Goal: Check status: Check status

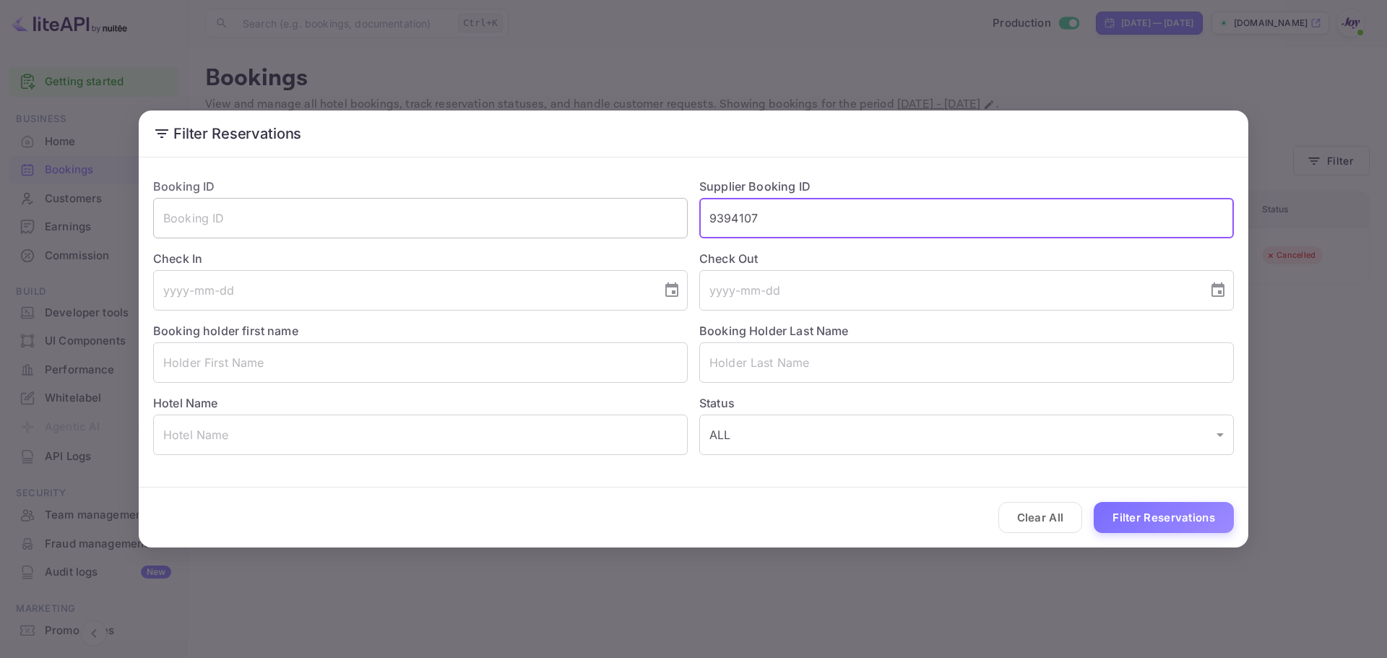
drag, startPoint x: 790, startPoint y: 222, endPoint x: 598, endPoint y: 214, distance: 192.3
click at [599, 207] on div "Booking ID ​ Supplier Booking ID 9394107 ​ Check In ​ Check Out ​ Booking holde…" at bounding box center [688, 310] width 1092 height 289
paste input "8909173"
type input "8909173"
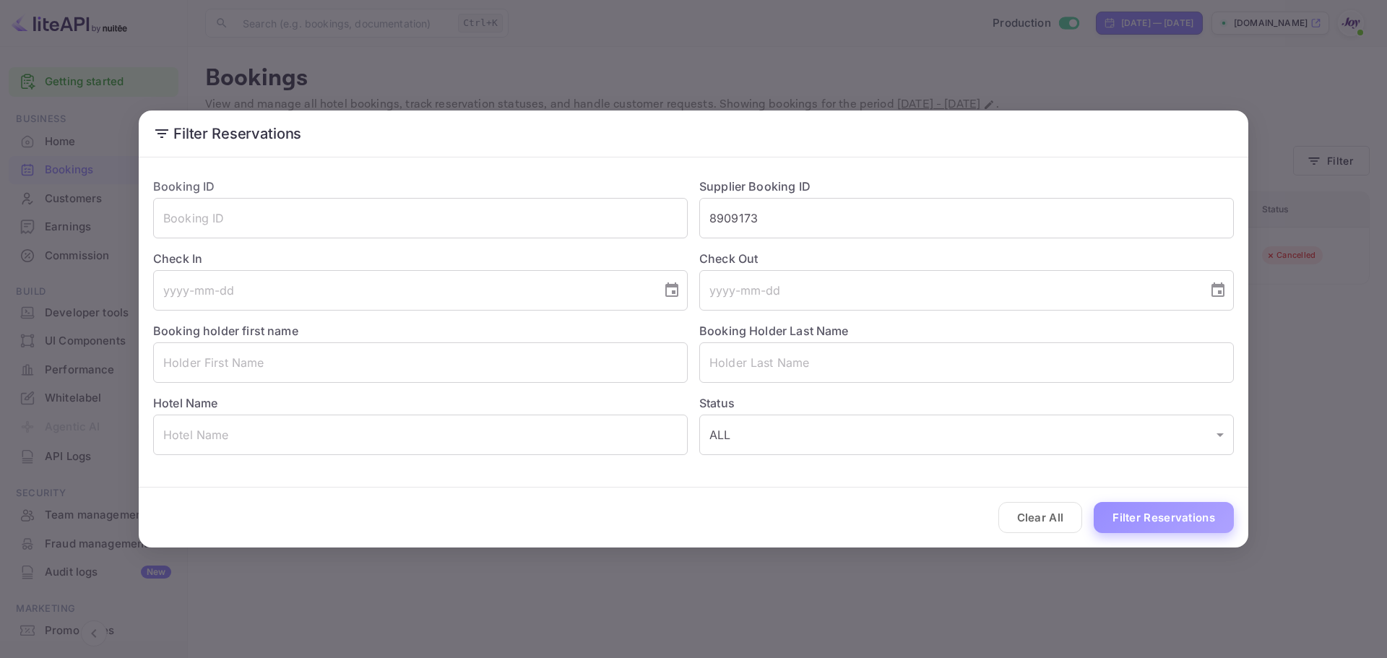
click at [1131, 517] on button "Filter Reservations" at bounding box center [1164, 517] width 140 height 31
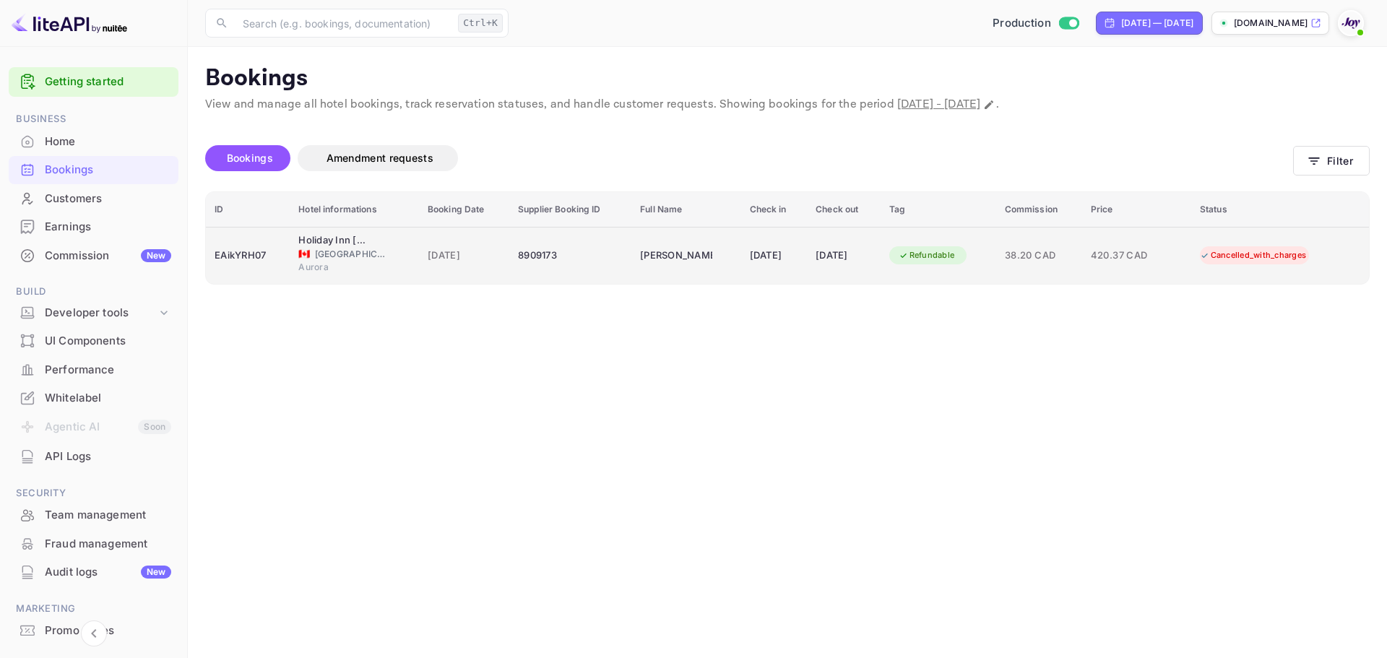
click at [589, 277] on td "8909173" at bounding box center [570, 255] width 122 height 57
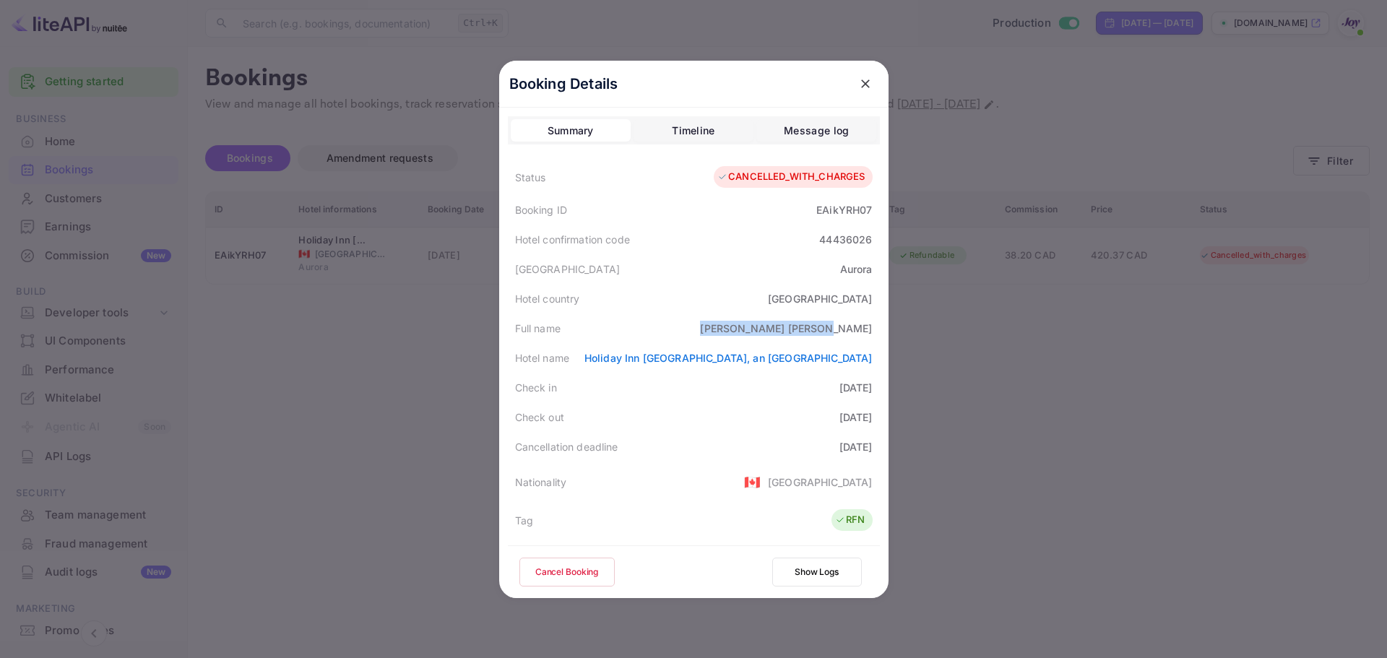
drag, startPoint x: 790, startPoint y: 329, endPoint x: 872, endPoint y: 327, distance: 82.4
click at [871, 330] on div "Full name [PERSON_NAME]" at bounding box center [694, 329] width 372 height 30
copy div "[PERSON_NAME]"
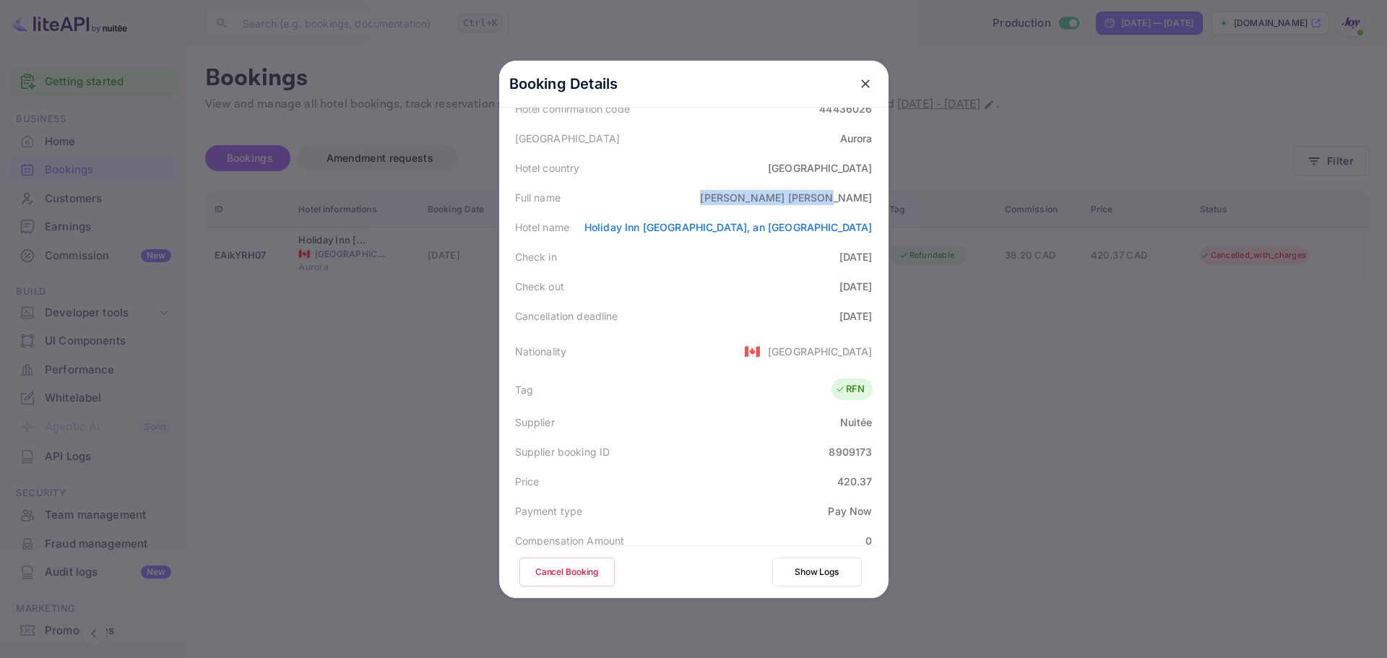
scroll to position [380, 0]
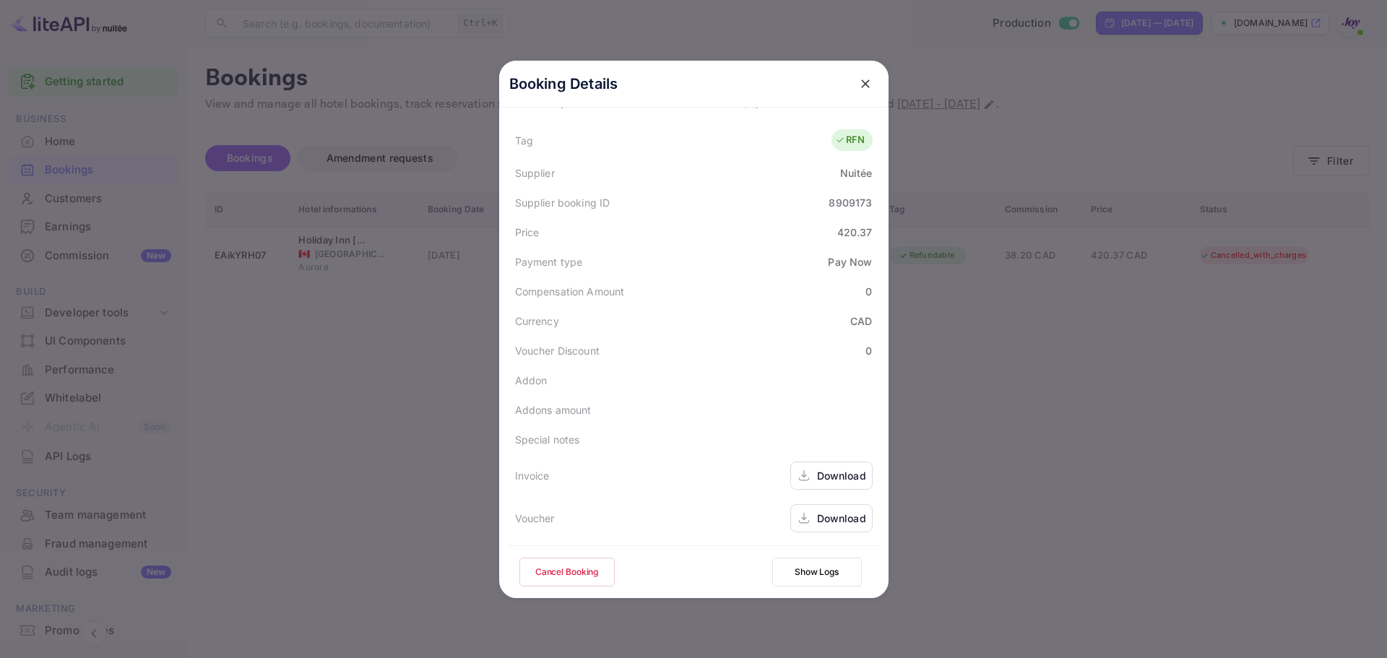
click at [833, 198] on div "8909173" at bounding box center [850, 202] width 43 height 15
copy div "8909173"
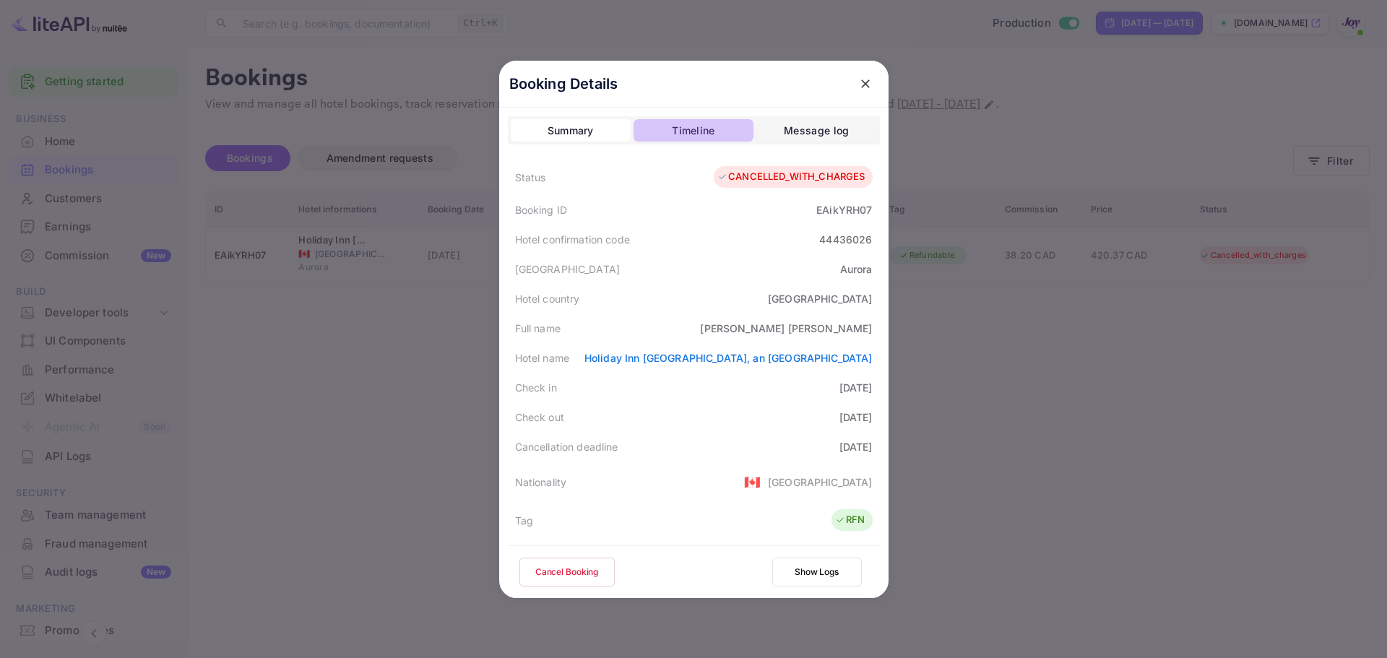
click at [701, 137] on div "Timeline" at bounding box center [693, 130] width 43 height 17
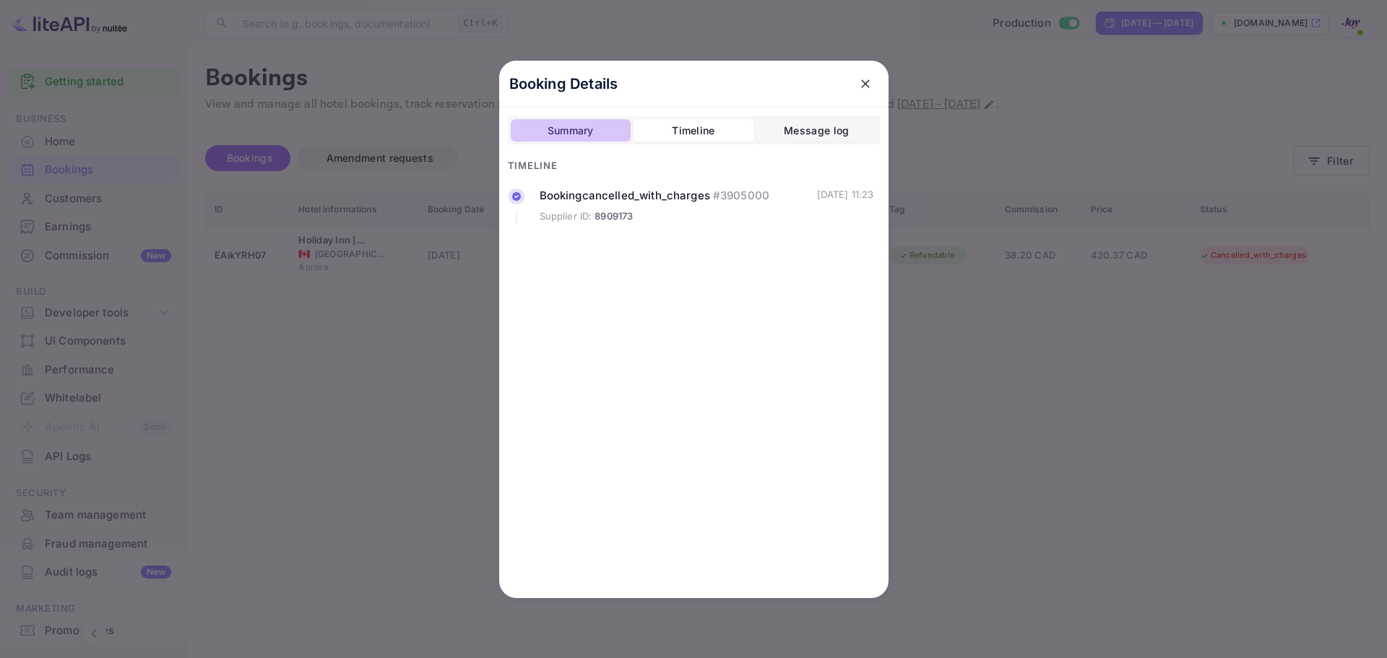
click at [574, 126] on div "Summary" at bounding box center [571, 130] width 46 height 17
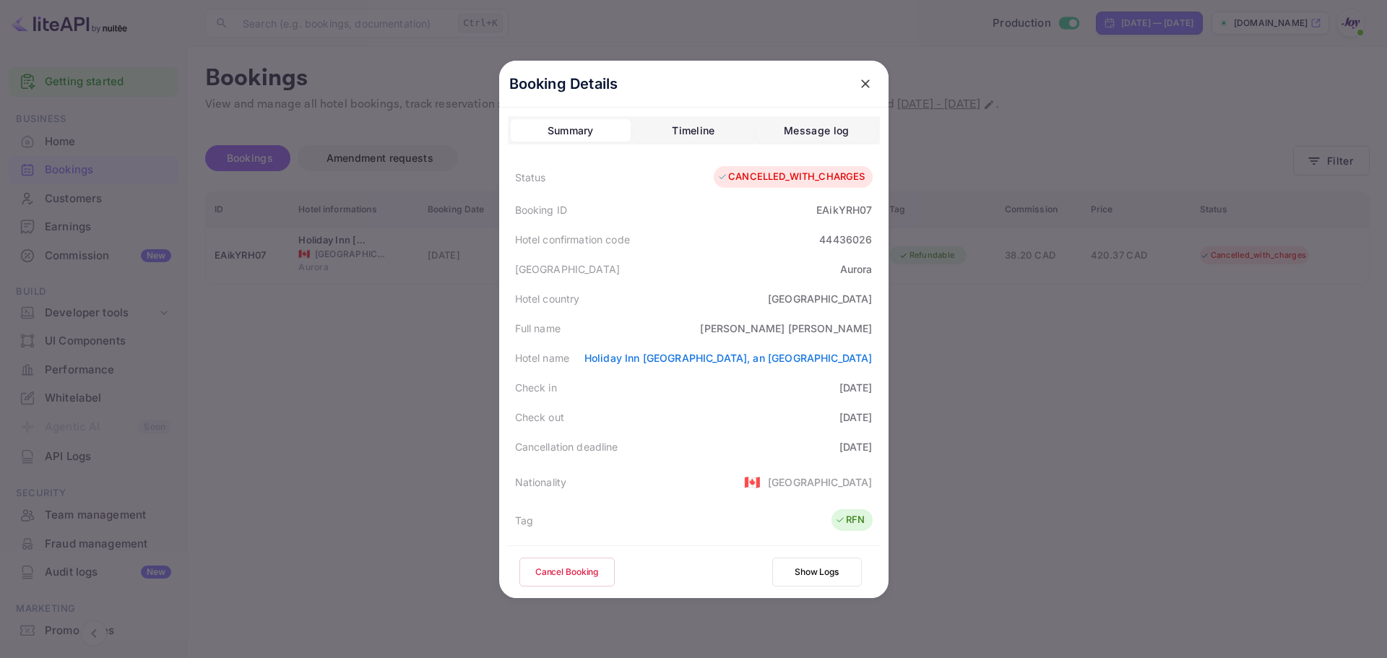
click at [865, 86] on icon "close" at bounding box center [865, 84] width 14 height 14
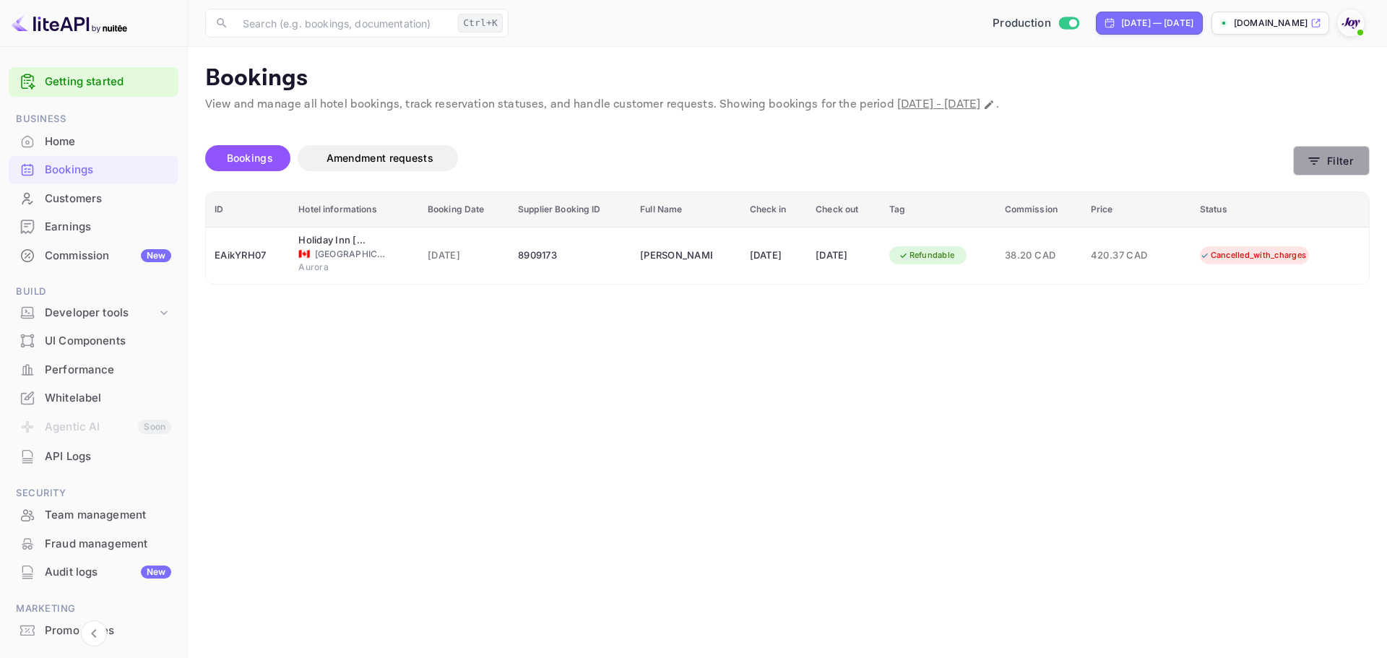
click at [1357, 155] on button "Filter" at bounding box center [1331, 161] width 77 height 30
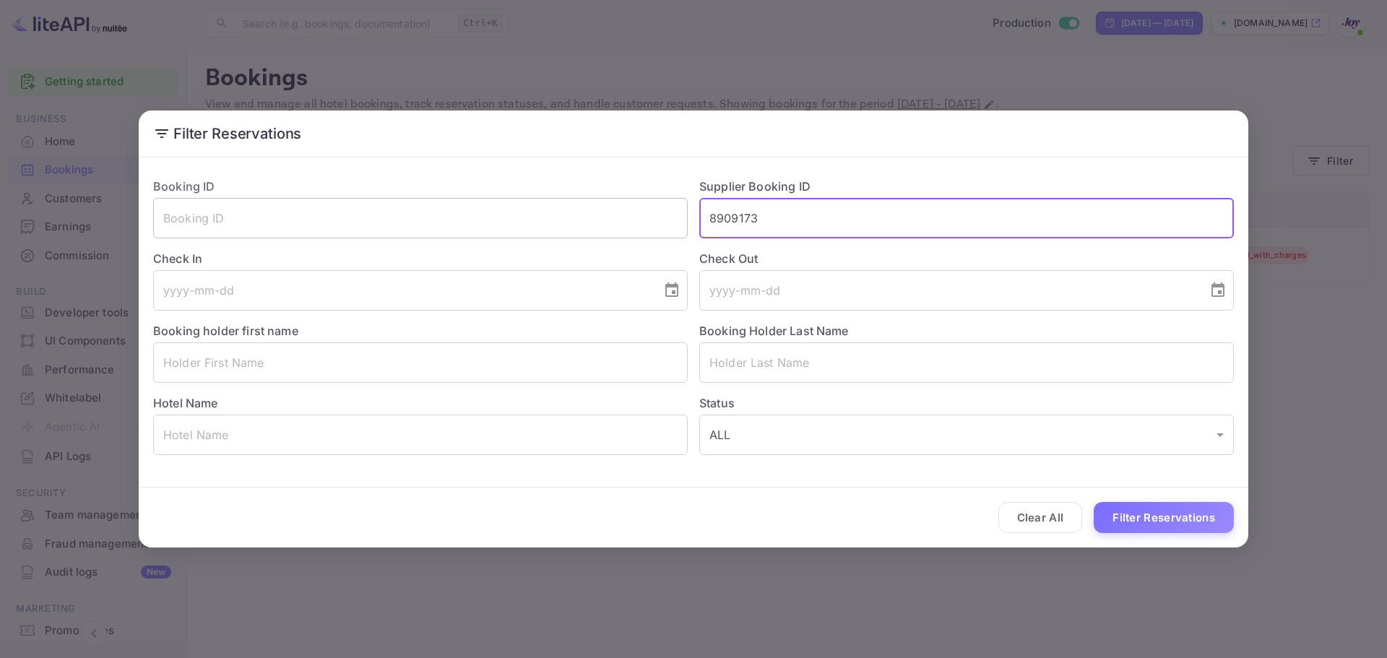
drag, startPoint x: 816, startPoint y: 228, endPoint x: 580, endPoint y: 204, distance: 237.4
click at [580, 204] on div "Booking ID ​ Supplier Booking ID 8909173 ​ Check In ​ Check Out ​ Booking holde…" at bounding box center [688, 310] width 1092 height 289
paste input "92547858"
type input "92547858"
click at [1126, 514] on button "Filter Reservations" at bounding box center [1164, 517] width 140 height 31
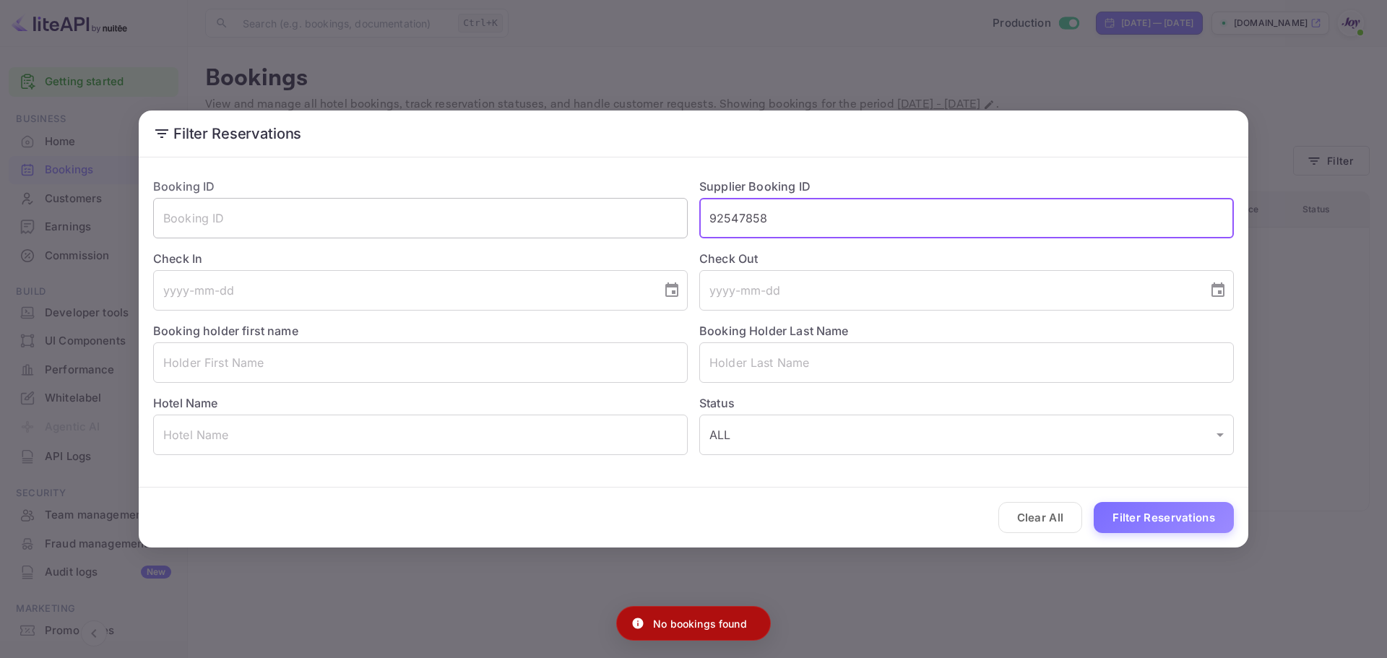
drag, startPoint x: 821, startPoint y: 221, endPoint x: 591, endPoint y: 225, distance: 229.8
click at [593, 224] on div "Booking ID ​ Supplier Booking ID 92547858 ​ Check In ​ Check Out ​ Booking hold…" at bounding box center [688, 310] width 1092 height 289
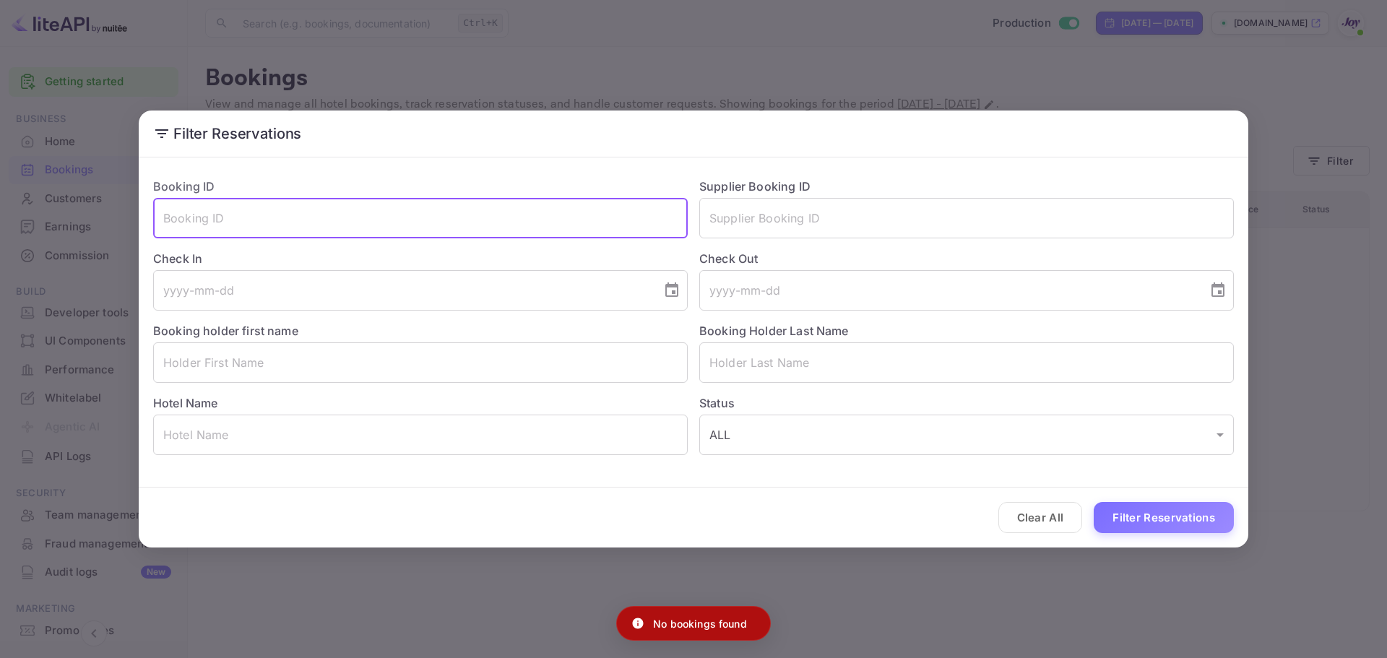
click at [385, 222] on input "text" at bounding box center [420, 218] width 535 height 40
paste input "92547858"
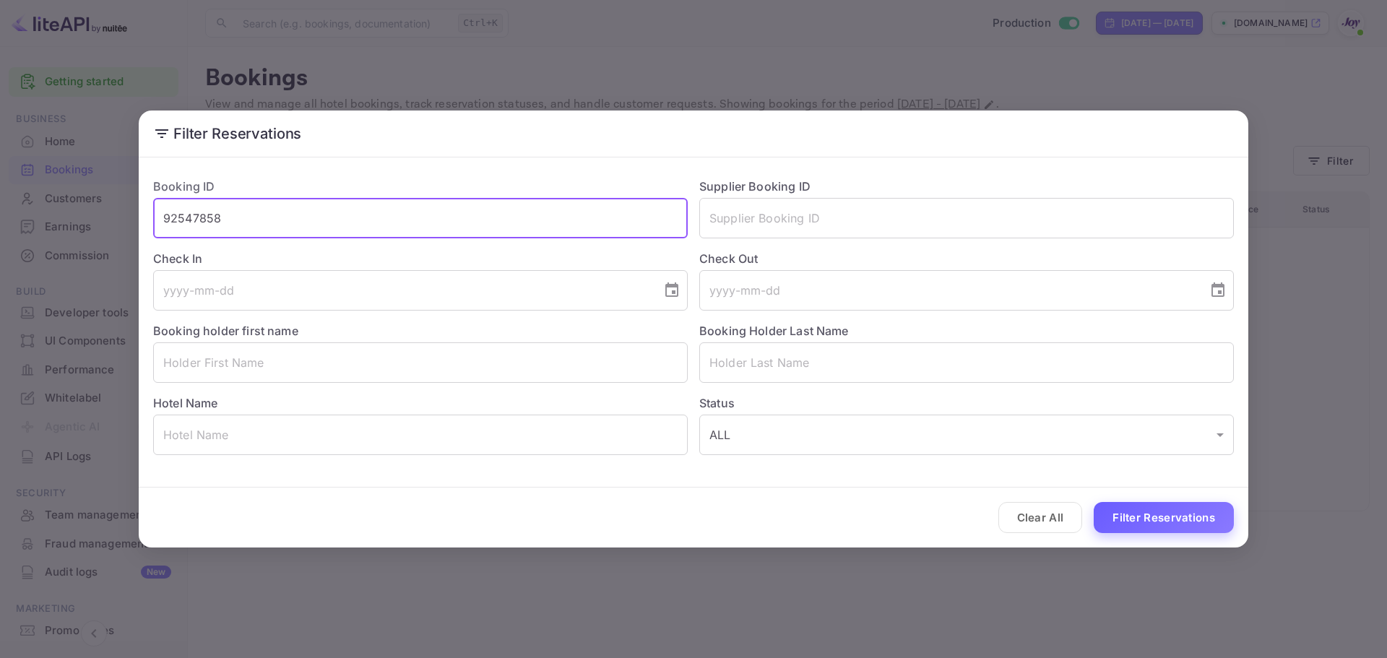
type input "92547858"
click at [1167, 518] on button "Filter Reservations" at bounding box center [1164, 517] width 140 height 31
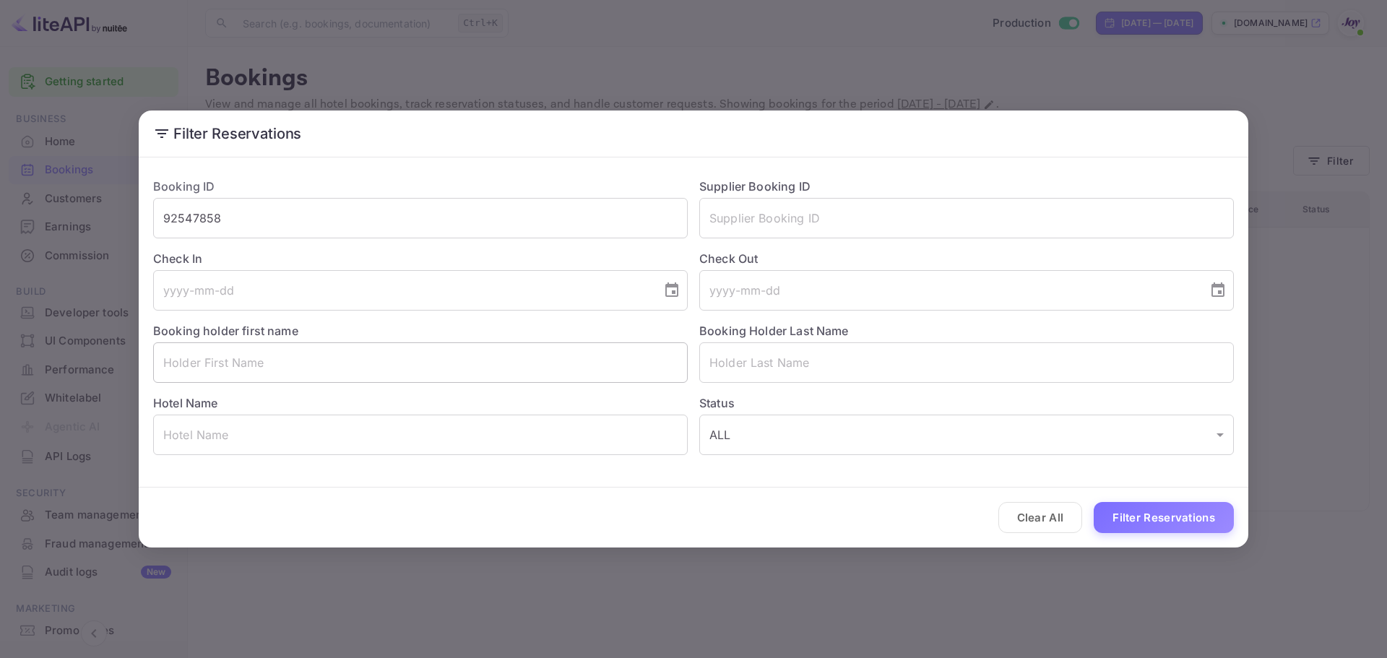
click at [574, 367] on input "text" at bounding box center [420, 362] width 535 height 40
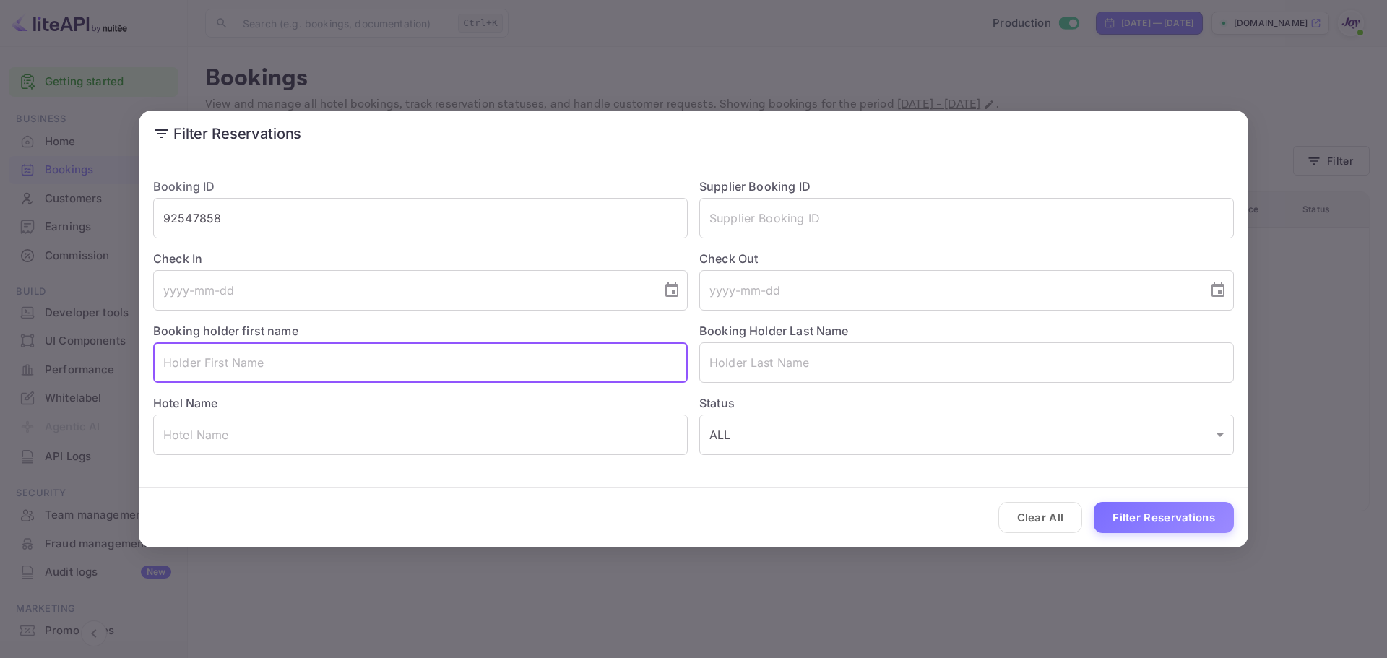
paste input "[PERSON_NAME]"
click at [218, 366] on input "[PERSON_NAME]" at bounding box center [420, 362] width 535 height 40
type input "[PERSON_NAME]"
click at [753, 361] on input "text" at bounding box center [966, 362] width 535 height 40
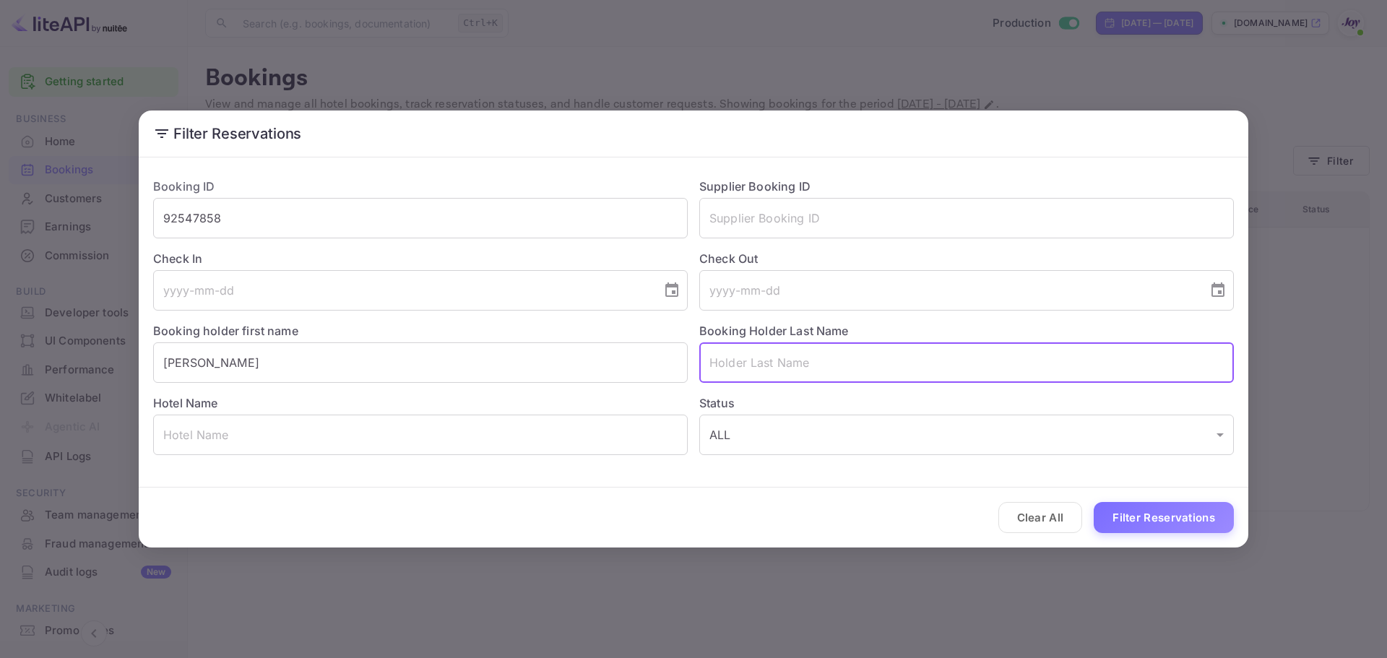
paste input "Mausisa"
type input "Mausisa"
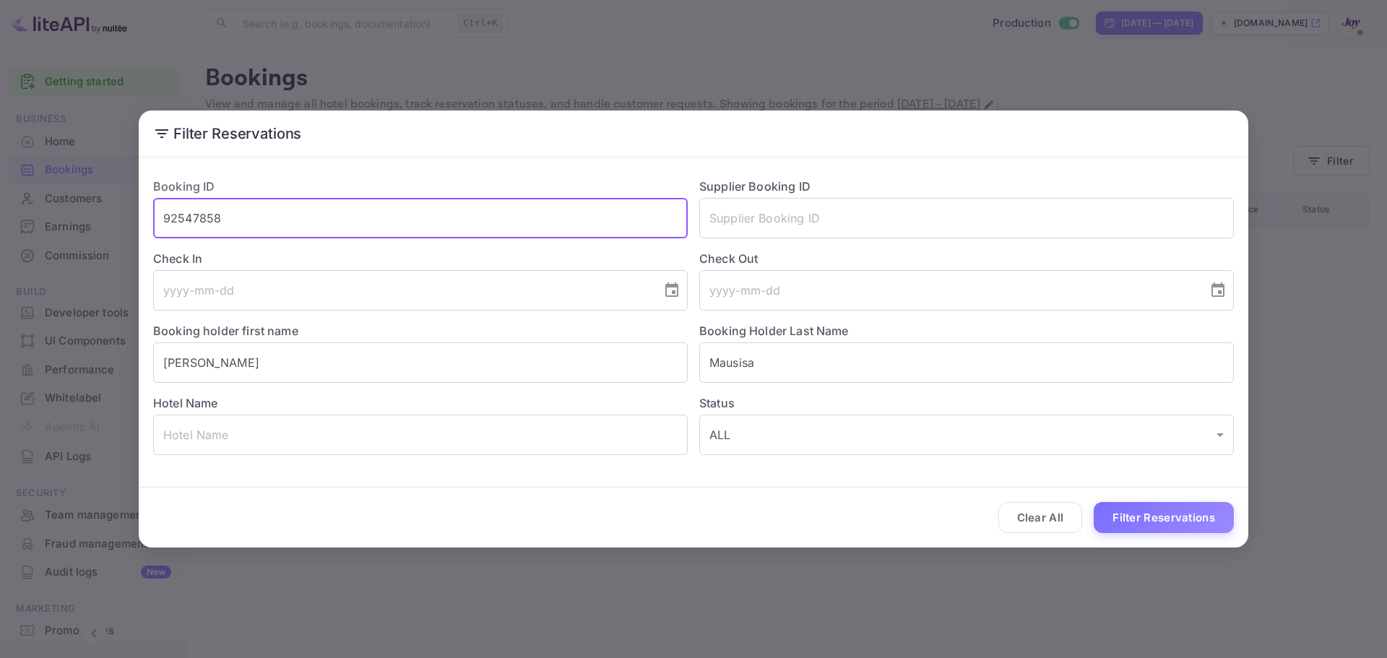
drag, startPoint x: 282, startPoint y: 222, endPoint x: 54, endPoint y: 209, distance: 228.7
click at [54, 209] on div "Filter Reservations Booking ID 92547858 ​ Supplier Booking ID ​ Check In ​ Chec…" at bounding box center [693, 329] width 1387 height 658
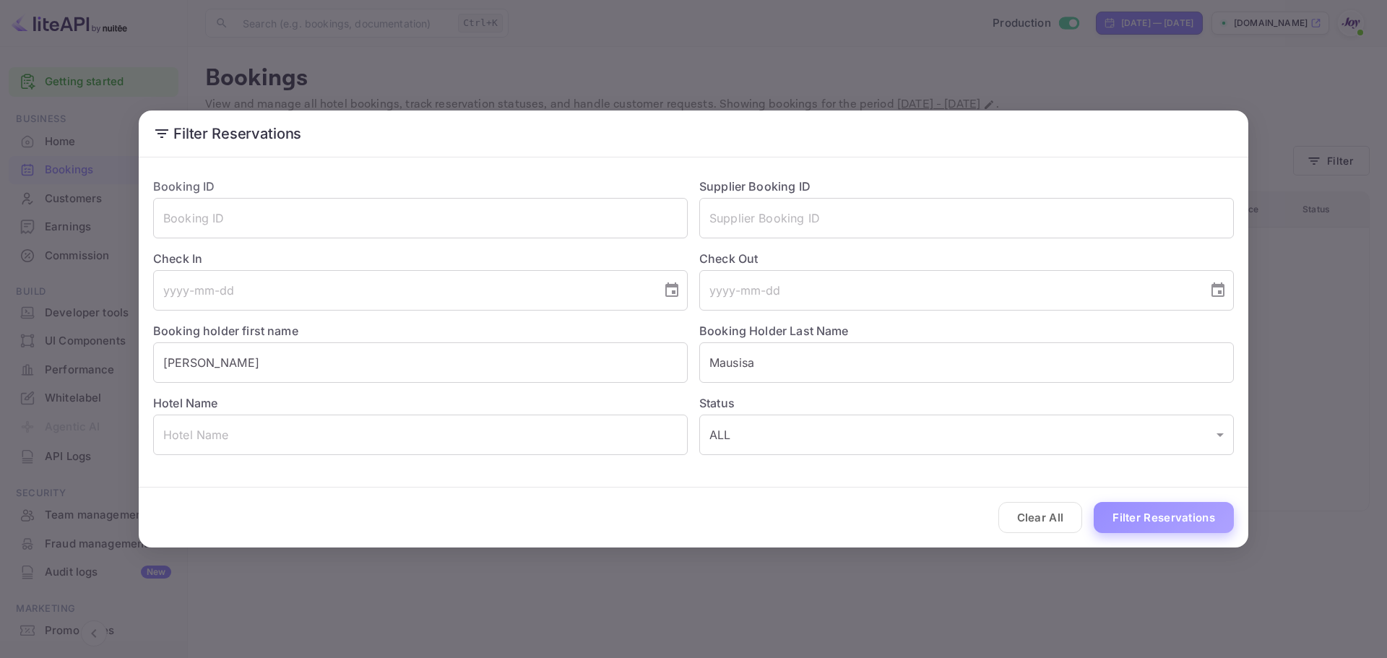
click at [1116, 522] on button "Filter Reservations" at bounding box center [1164, 517] width 140 height 31
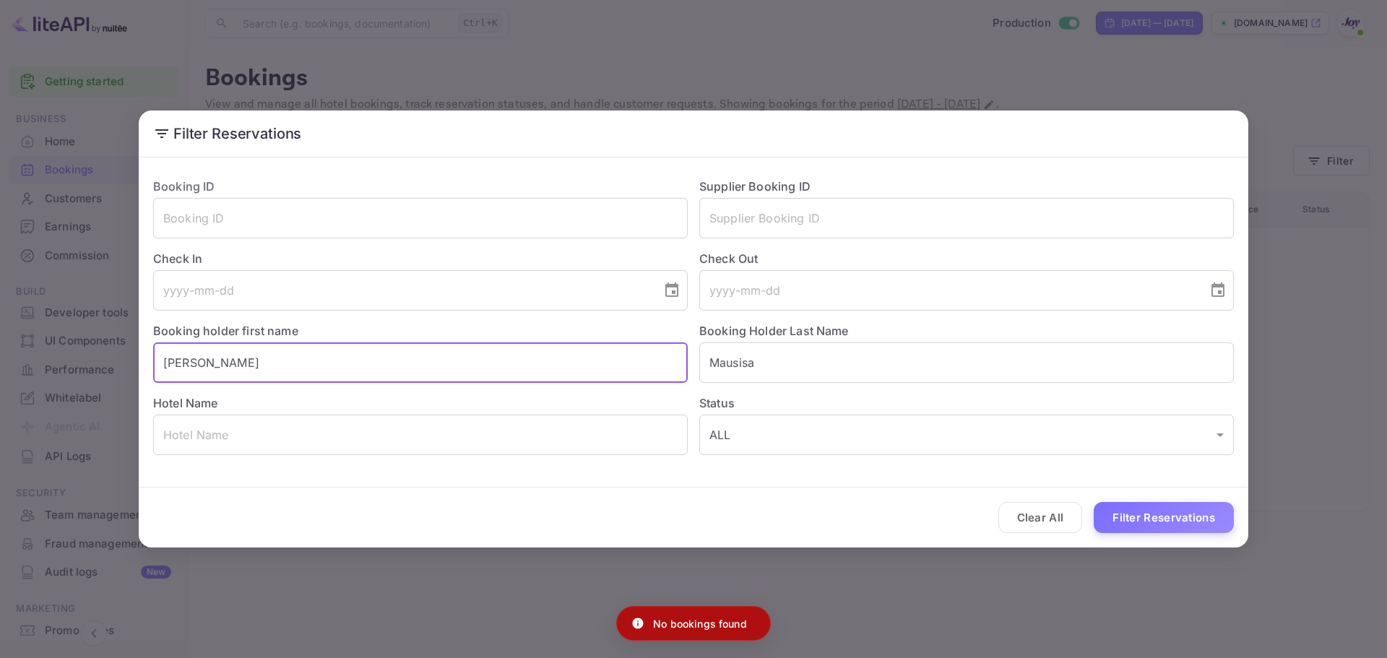
drag, startPoint x: 262, startPoint y: 368, endPoint x: 113, endPoint y: 353, distance: 148.8
click at [113, 353] on div "Filter Reservations Booking ID ​ Supplier Booking ID ​ Check In ​ Check Out ​ B…" at bounding box center [693, 329] width 1387 height 658
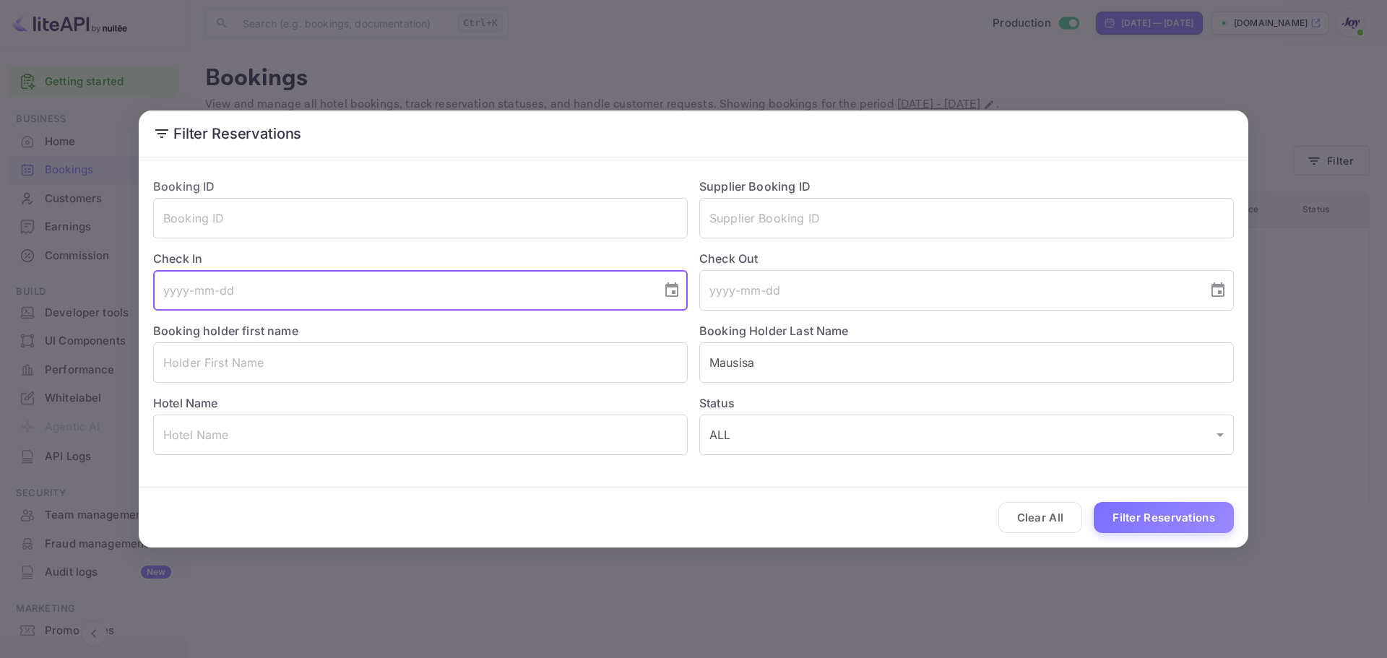
click at [428, 285] on input "tel" at bounding box center [402, 290] width 498 height 40
click at [675, 288] on icon "Choose date" at bounding box center [671, 290] width 17 height 17
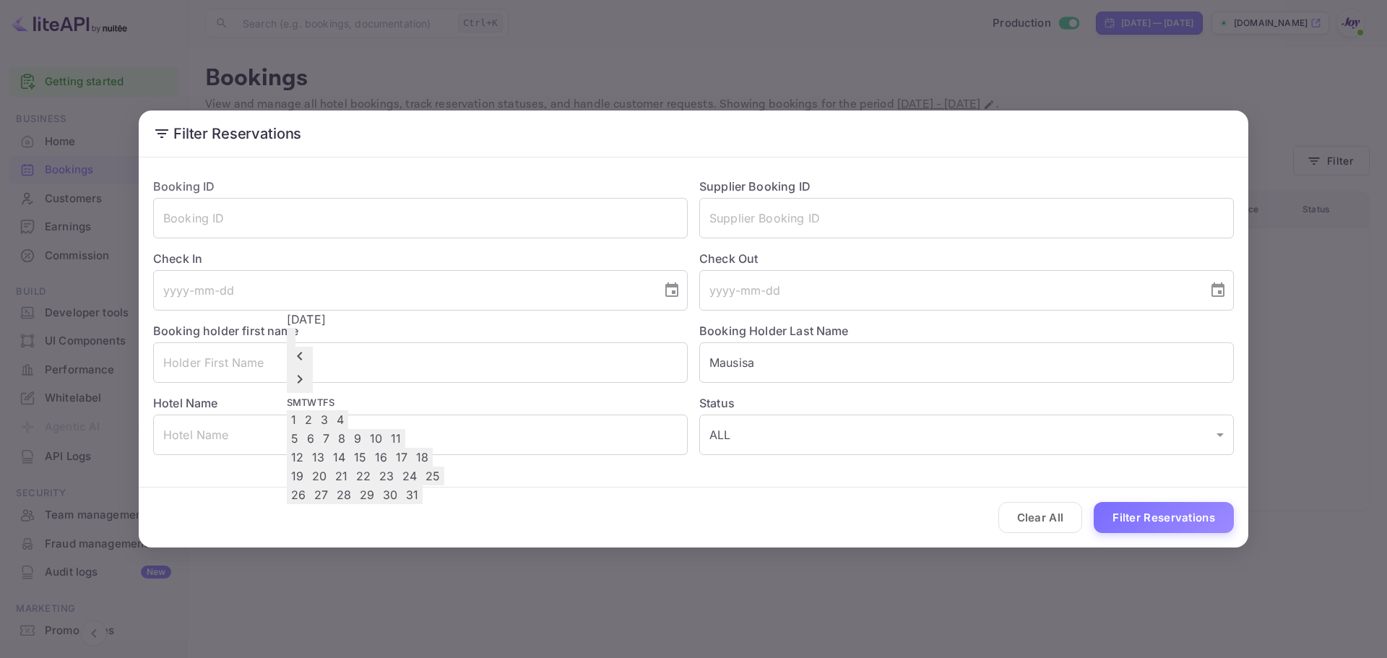
click at [308, 371] on icon "Next month" at bounding box center [299, 379] width 17 height 17
click at [301, 410] on button "1" at bounding box center [294, 419] width 14 height 19
type input "[DATE]"
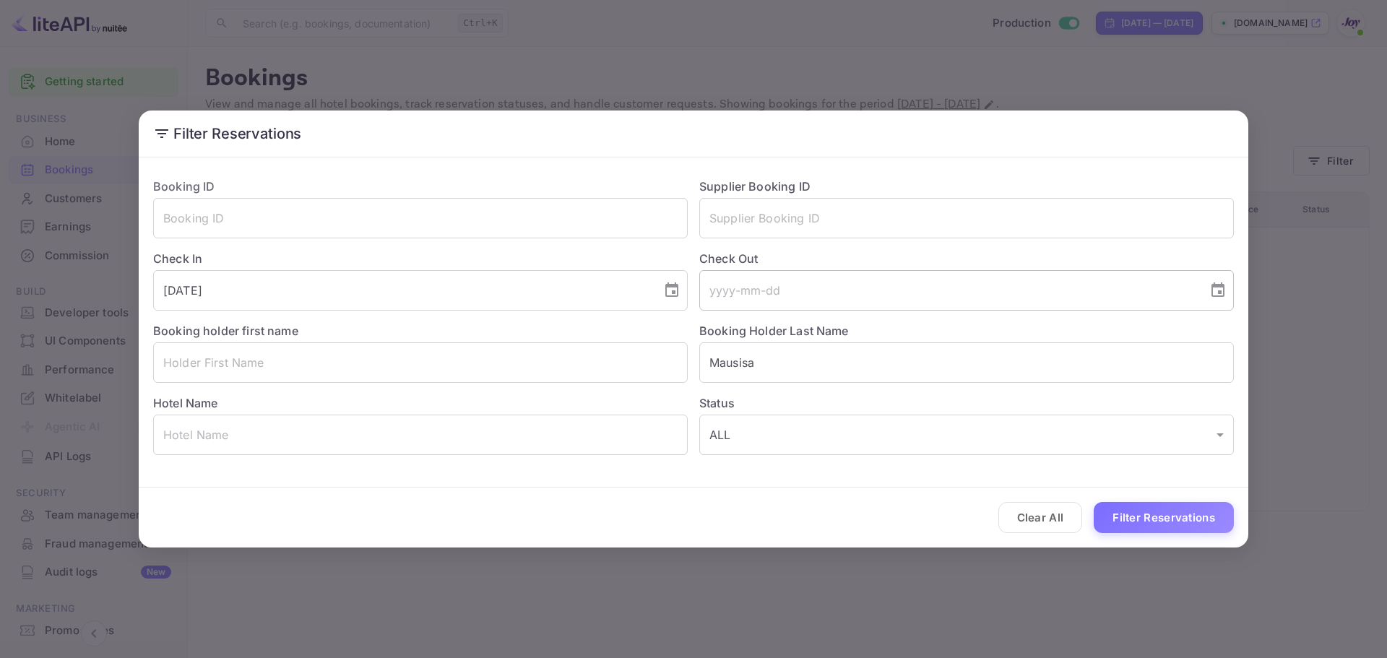
click at [811, 293] on input "tel" at bounding box center [948, 290] width 498 height 40
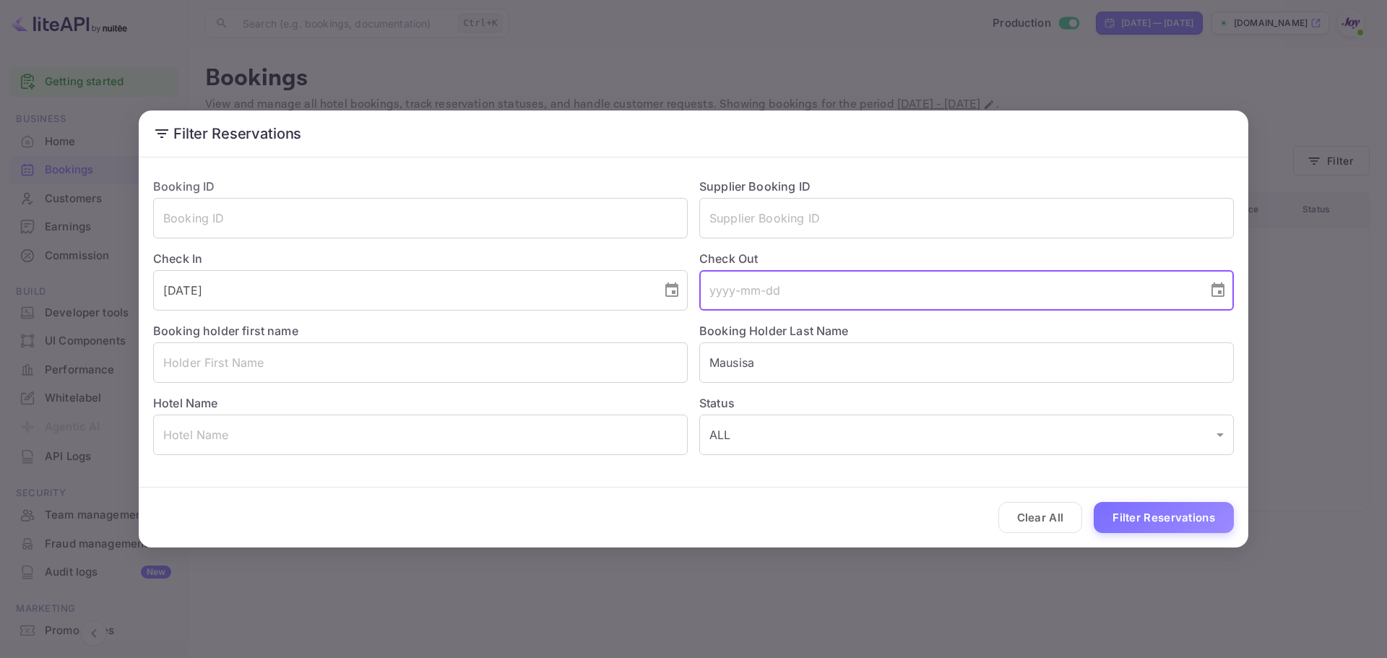
click at [1214, 286] on icon "Choose date" at bounding box center [1218, 289] width 13 height 14
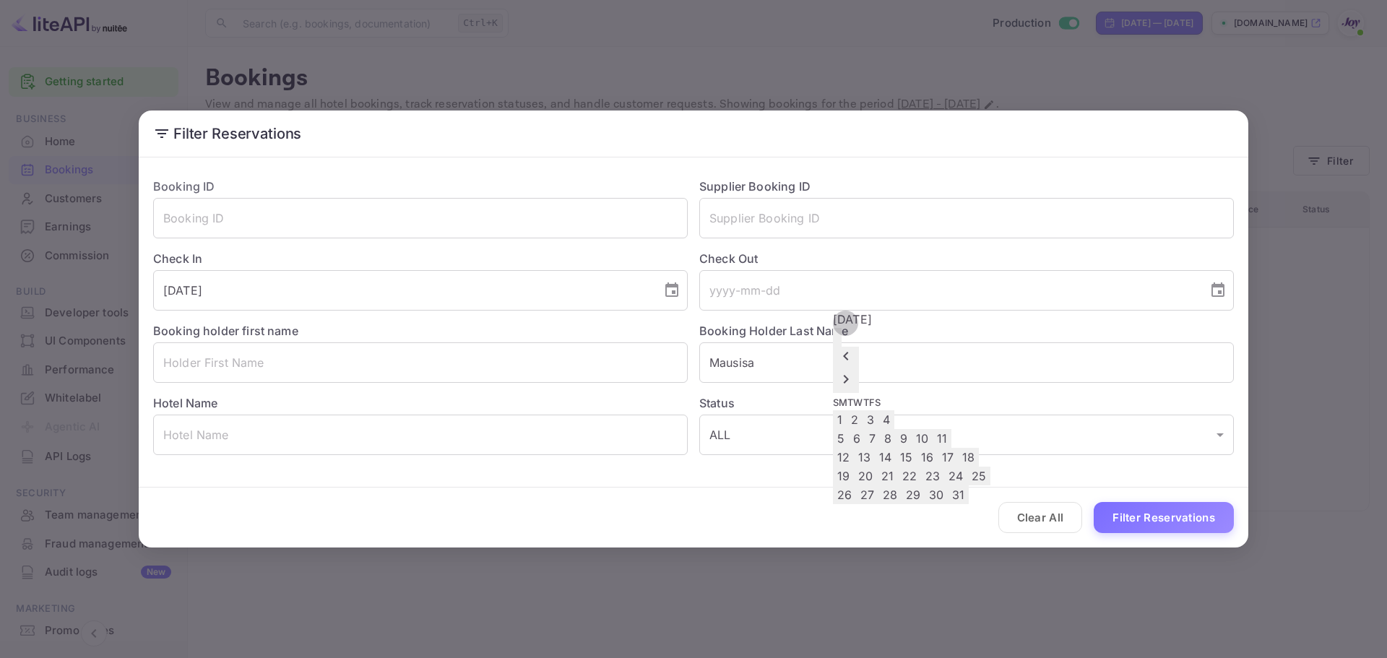
click at [855, 371] on icon "Next month" at bounding box center [845, 379] width 17 height 17
click at [865, 429] on button "3" at bounding box center [857, 438] width 16 height 19
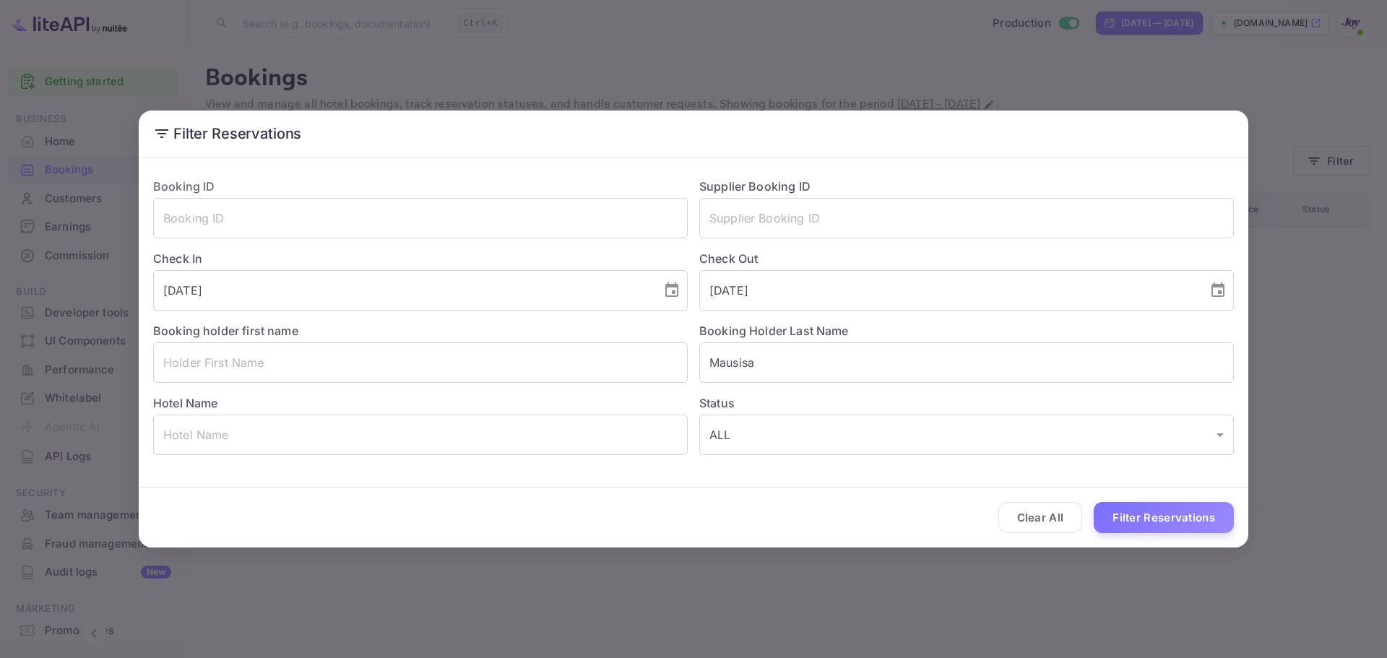
type input "[DATE]"
click at [1140, 519] on button "Filter Reservations" at bounding box center [1164, 517] width 140 height 31
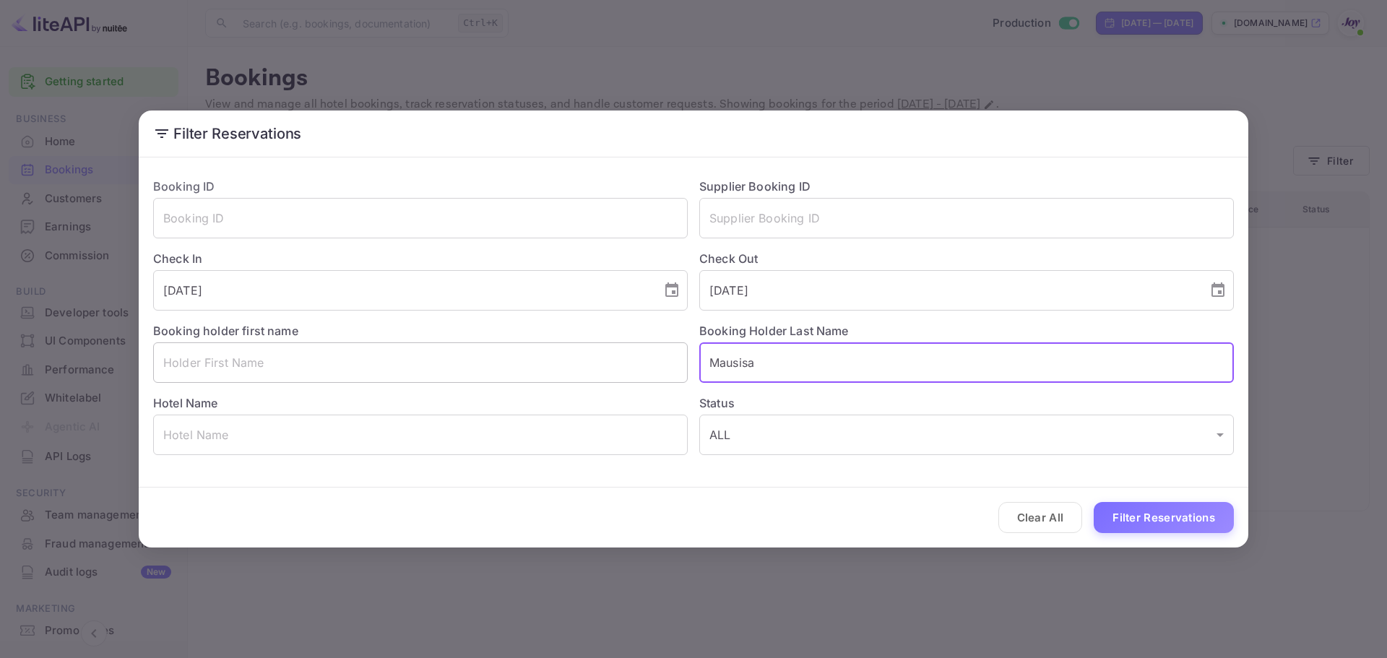
drag, startPoint x: 777, startPoint y: 363, endPoint x: 657, endPoint y: 358, distance: 120.0
click at [657, 358] on div "Booking ID ​ Supplier Booking ID ​ Check In [DATE] ​ Check Out [DATE] ​ Booking…" at bounding box center [688, 310] width 1092 height 289
click at [477, 368] on input "text" at bounding box center [420, 362] width 535 height 40
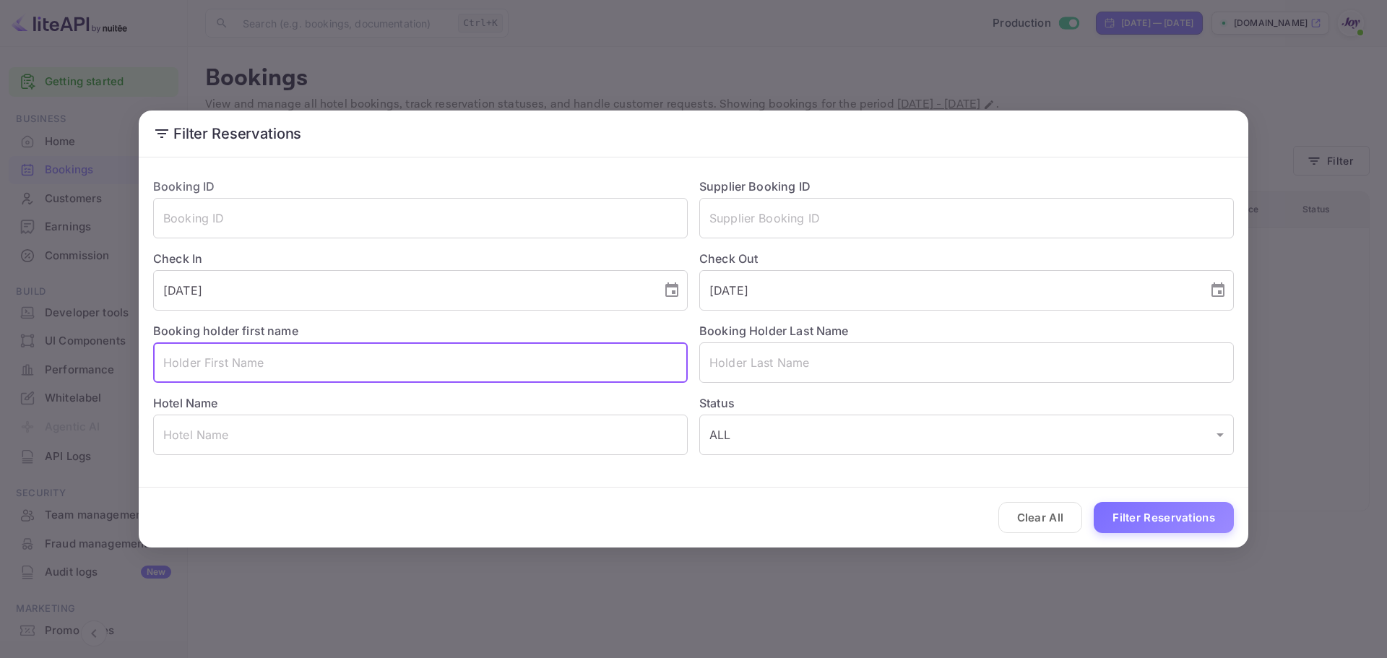
paste input "Mausisa"
type input "Mausisa"
click at [1130, 517] on button "Filter Reservations" at bounding box center [1164, 517] width 140 height 31
